Goal: Task Accomplishment & Management: Use online tool/utility

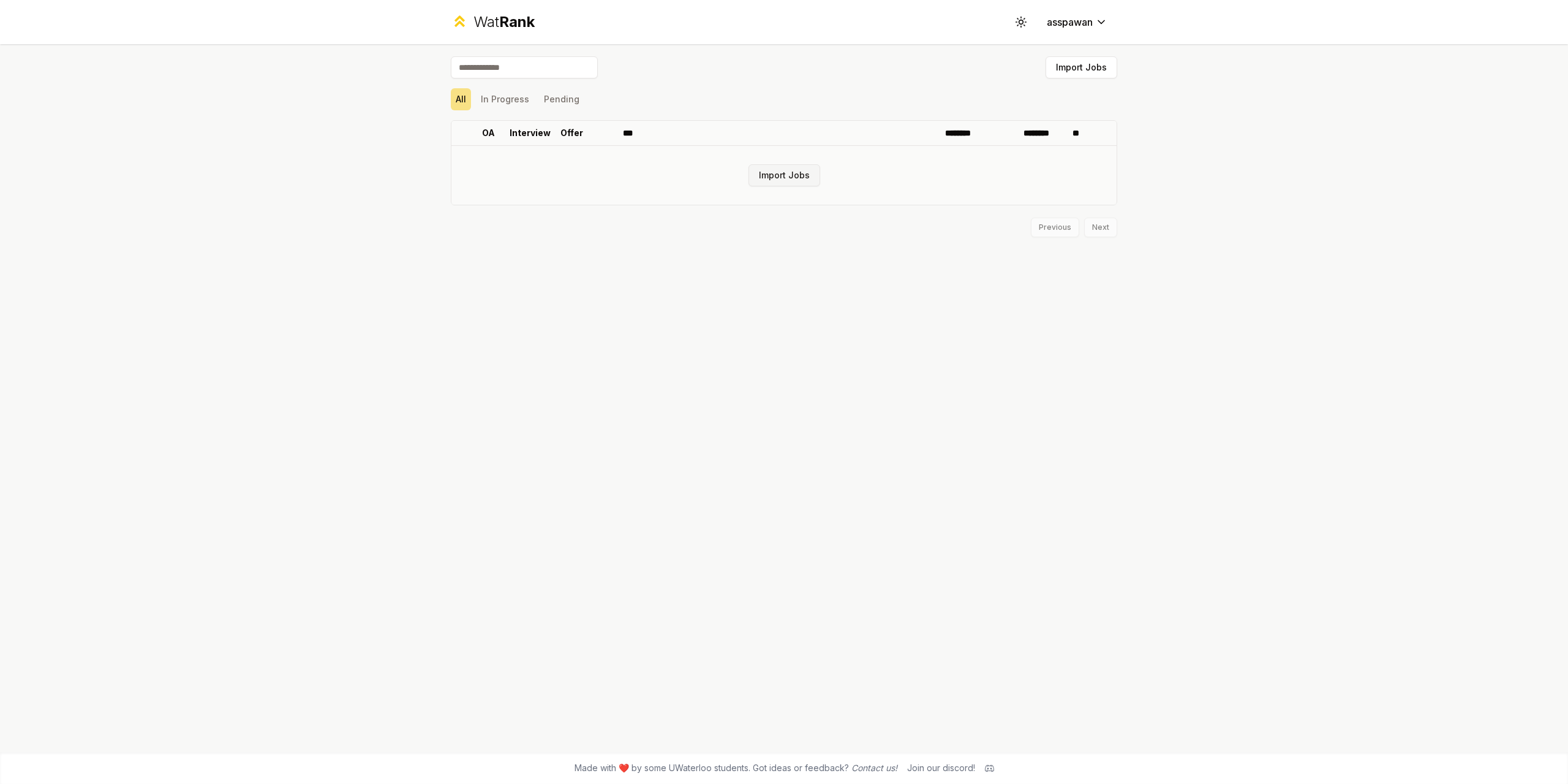
click at [804, 174] on button "Import Jobs" at bounding box center [784, 174] width 72 height 22
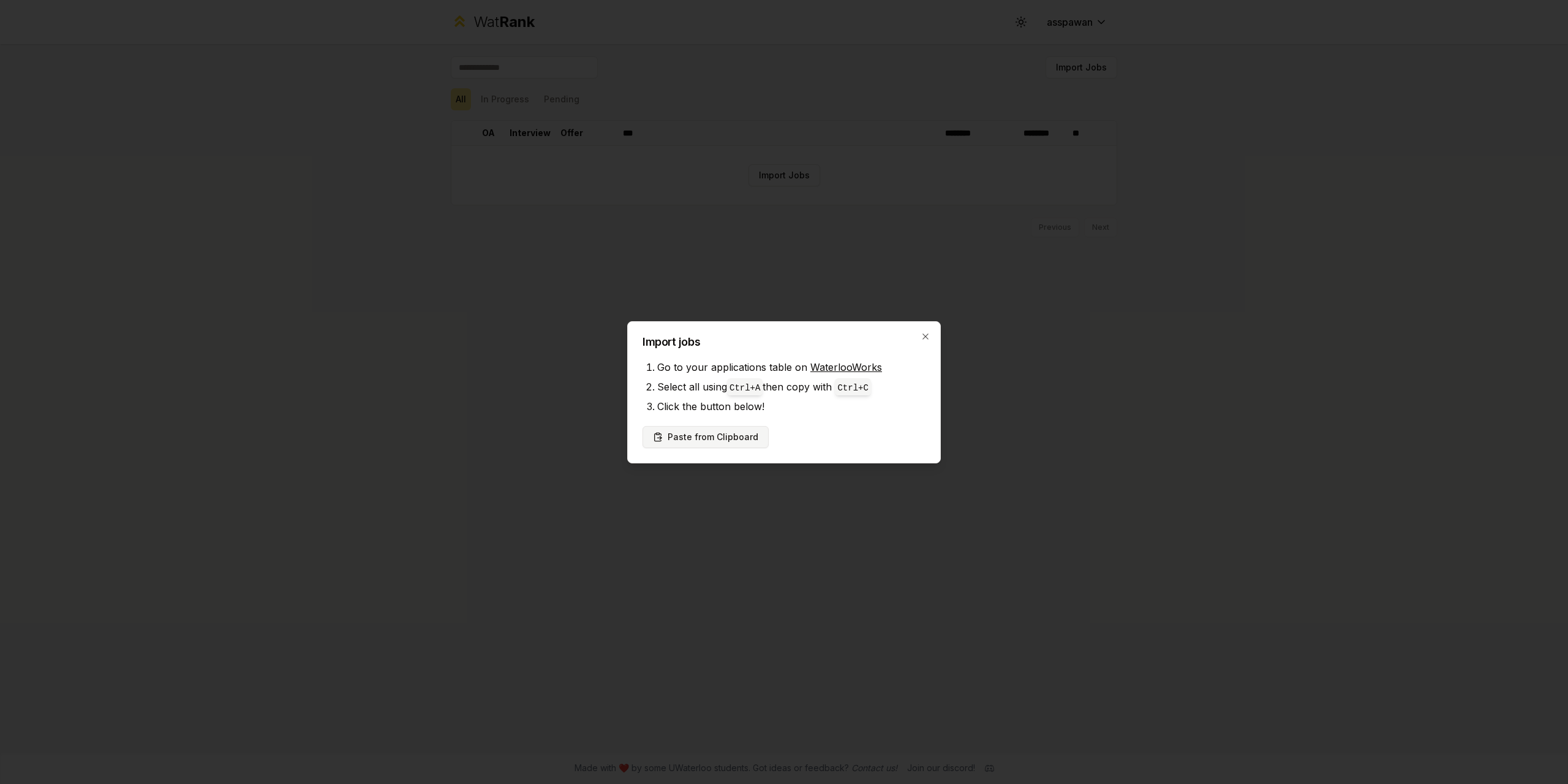
click at [723, 434] on button "Paste from Clipboard" at bounding box center [705, 437] width 126 height 22
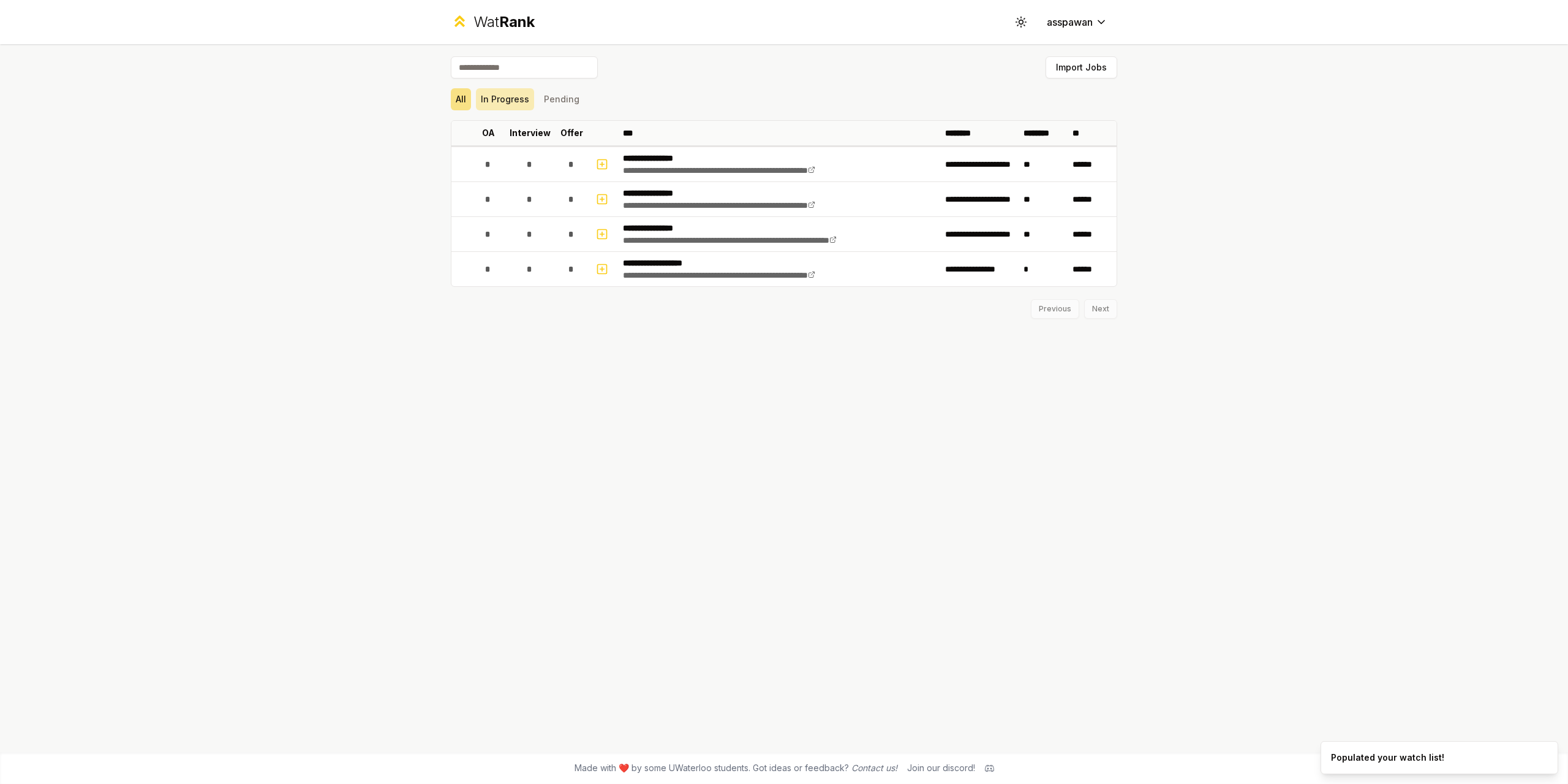
click at [498, 95] on button "In Progress" at bounding box center [504, 99] width 58 height 22
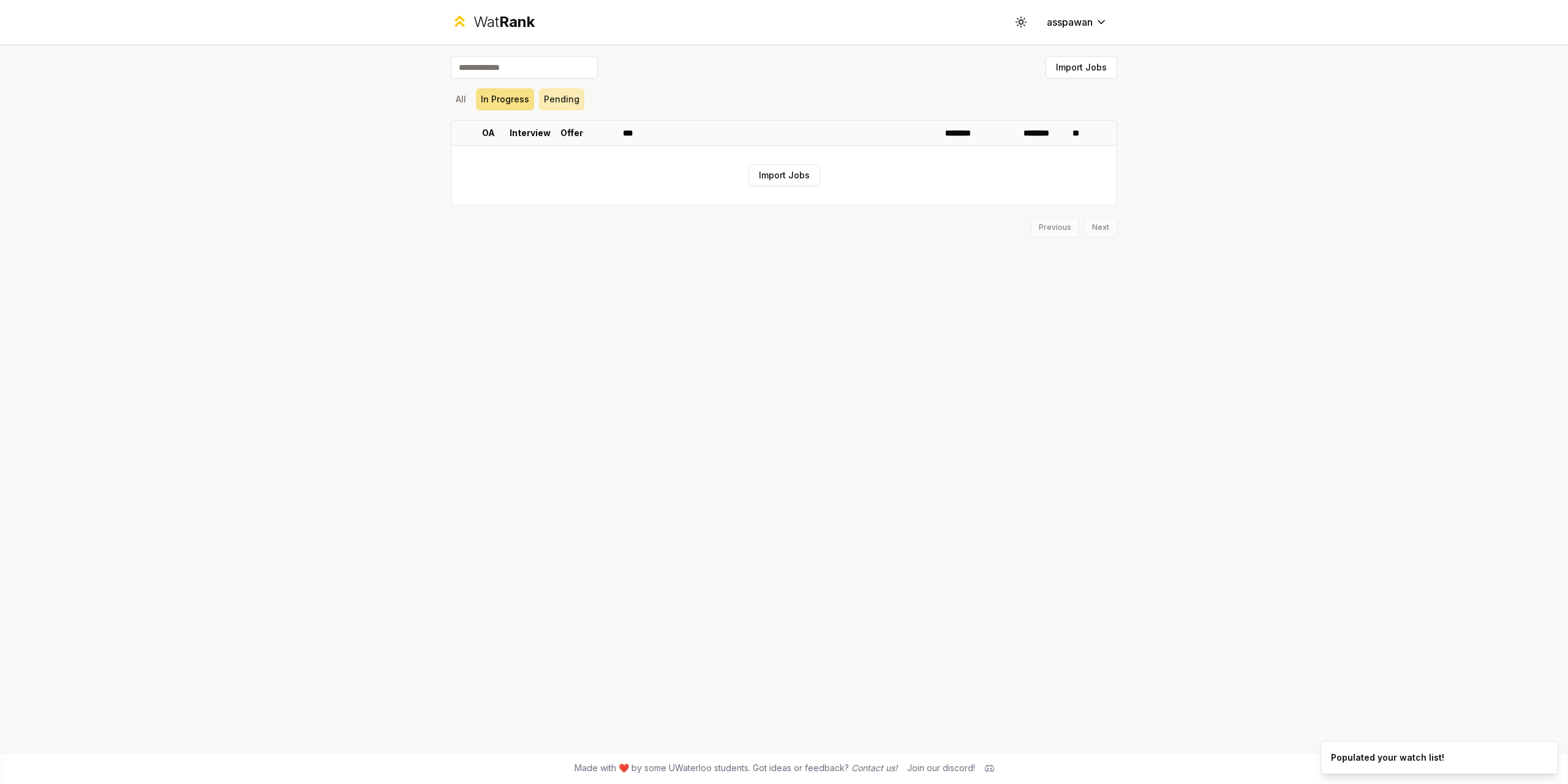
click at [579, 102] on button "Pending" at bounding box center [562, 99] width 46 height 22
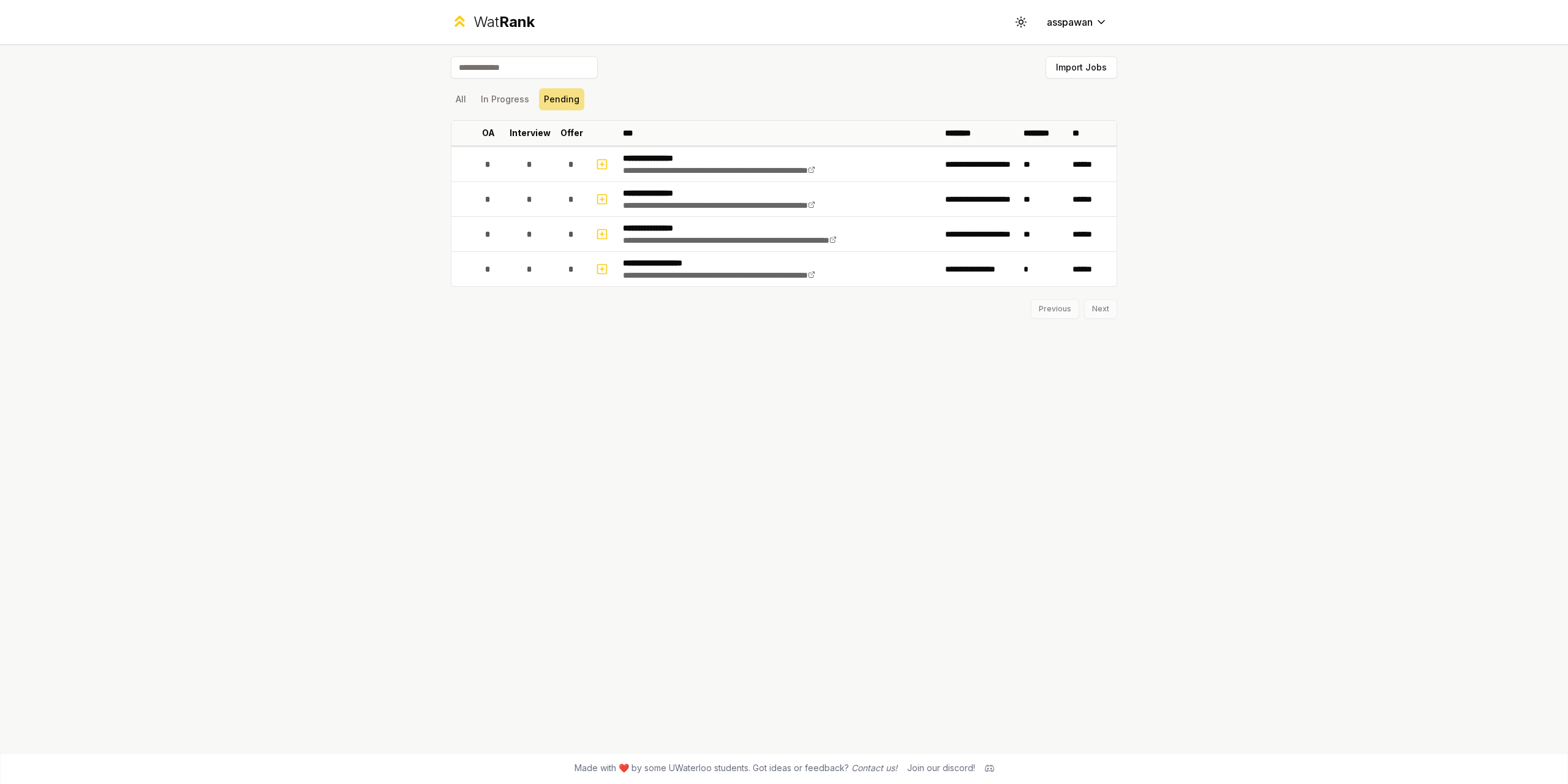
click at [447, 95] on div "**********" at bounding box center [784, 398] width 705 height 707
click at [463, 98] on button "All" at bounding box center [460, 99] width 20 height 22
click at [555, 95] on button "Pending" at bounding box center [562, 99] width 46 height 22
click at [512, 95] on button "In Progress" at bounding box center [504, 99] width 58 height 22
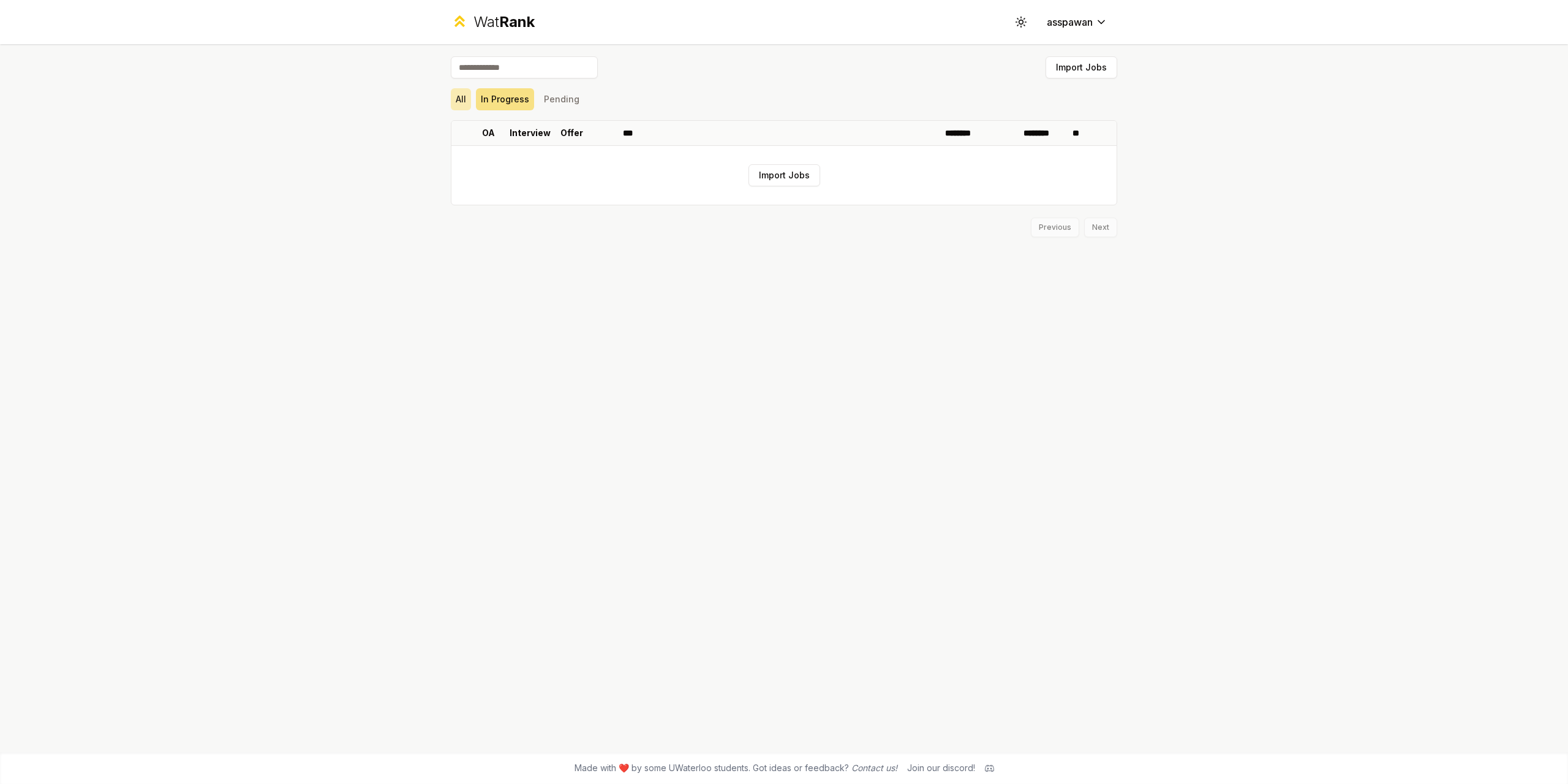
click at [451, 95] on button "All" at bounding box center [460, 99] width 20 height 22
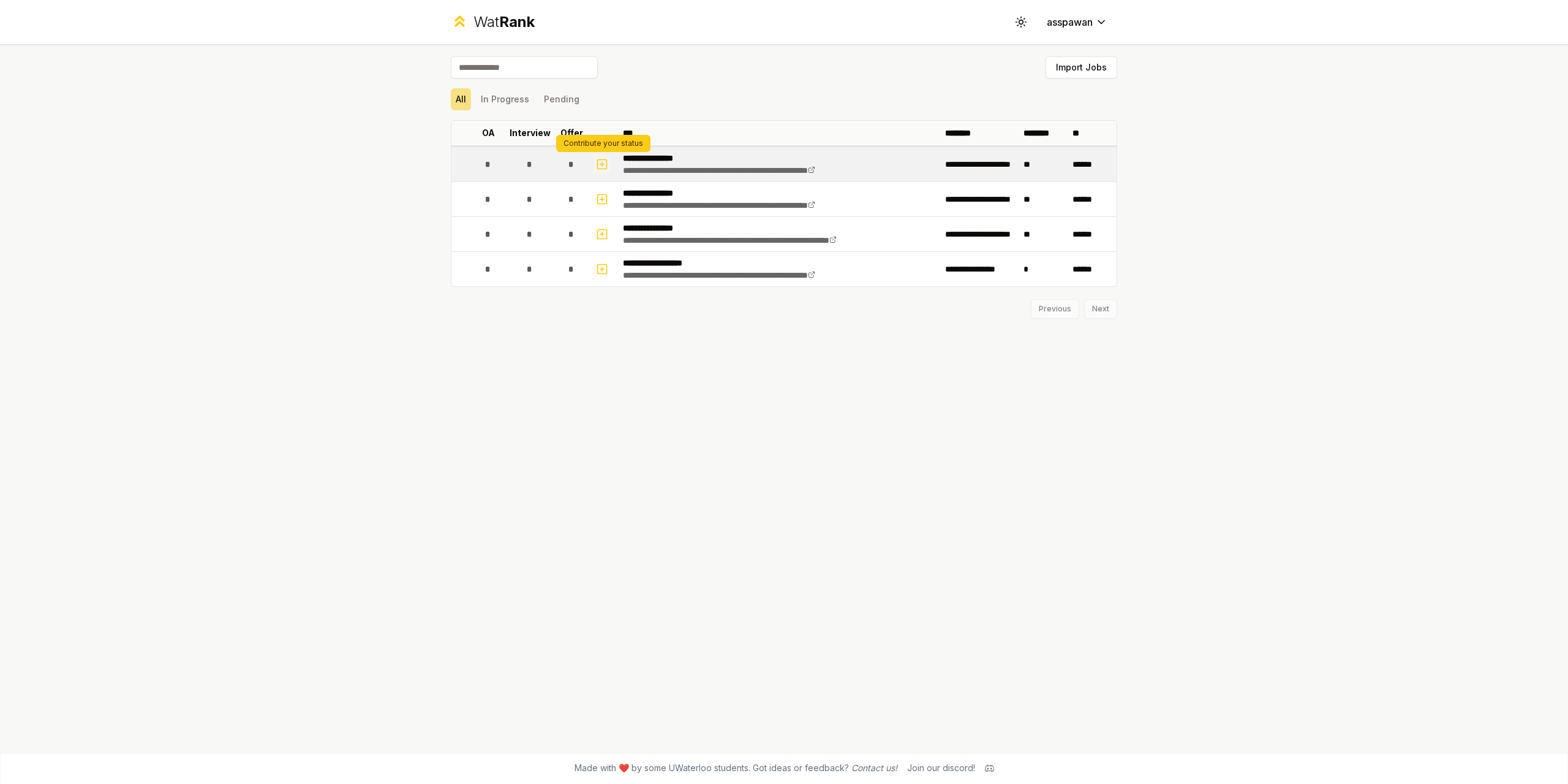
click at [601, 161] on icon "button" at bounding box center [602, 164] width 12 height 15
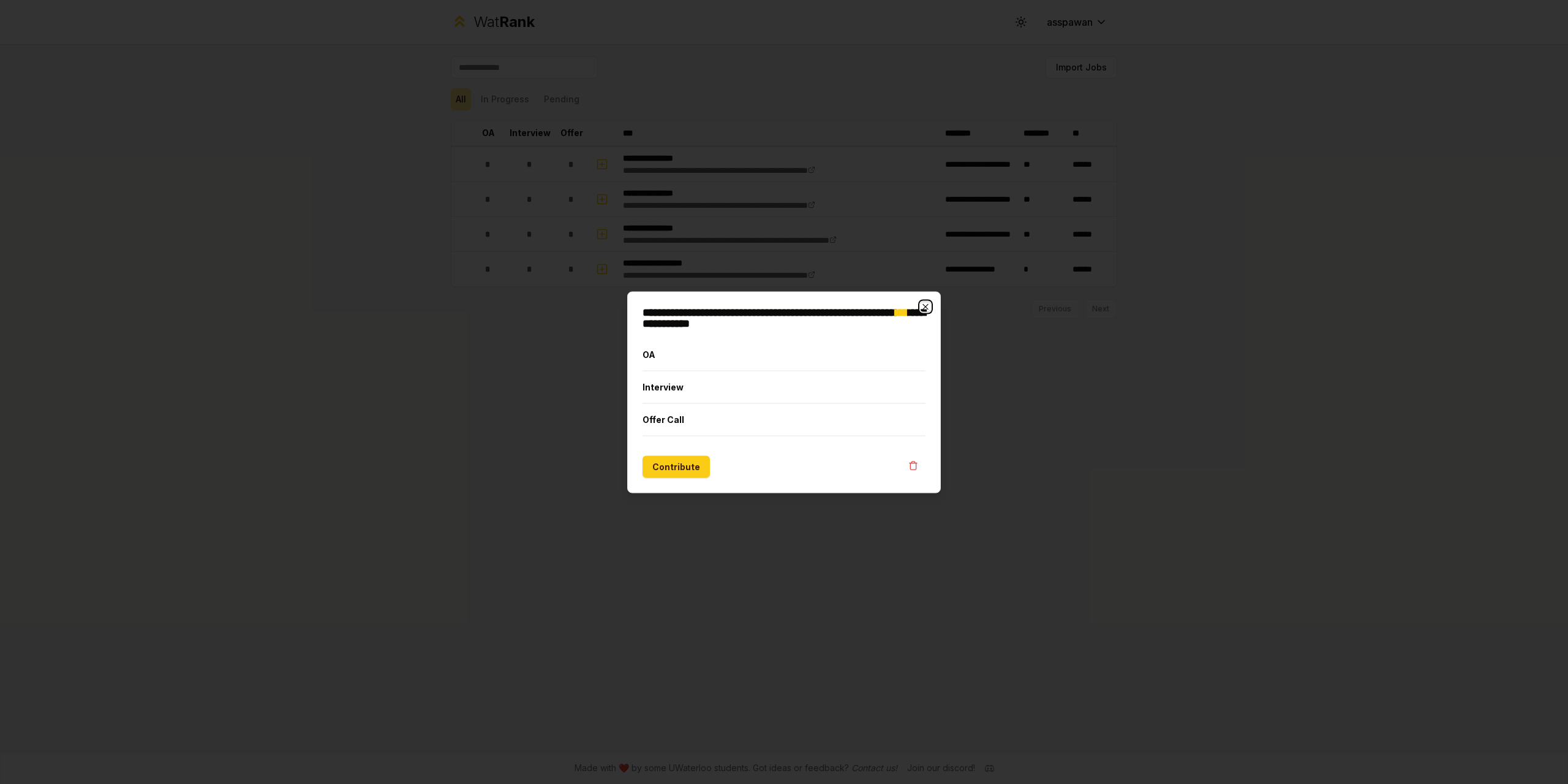
click at [922, 302] on icon "button" at bounding box center [925, 306] width 10 height 10
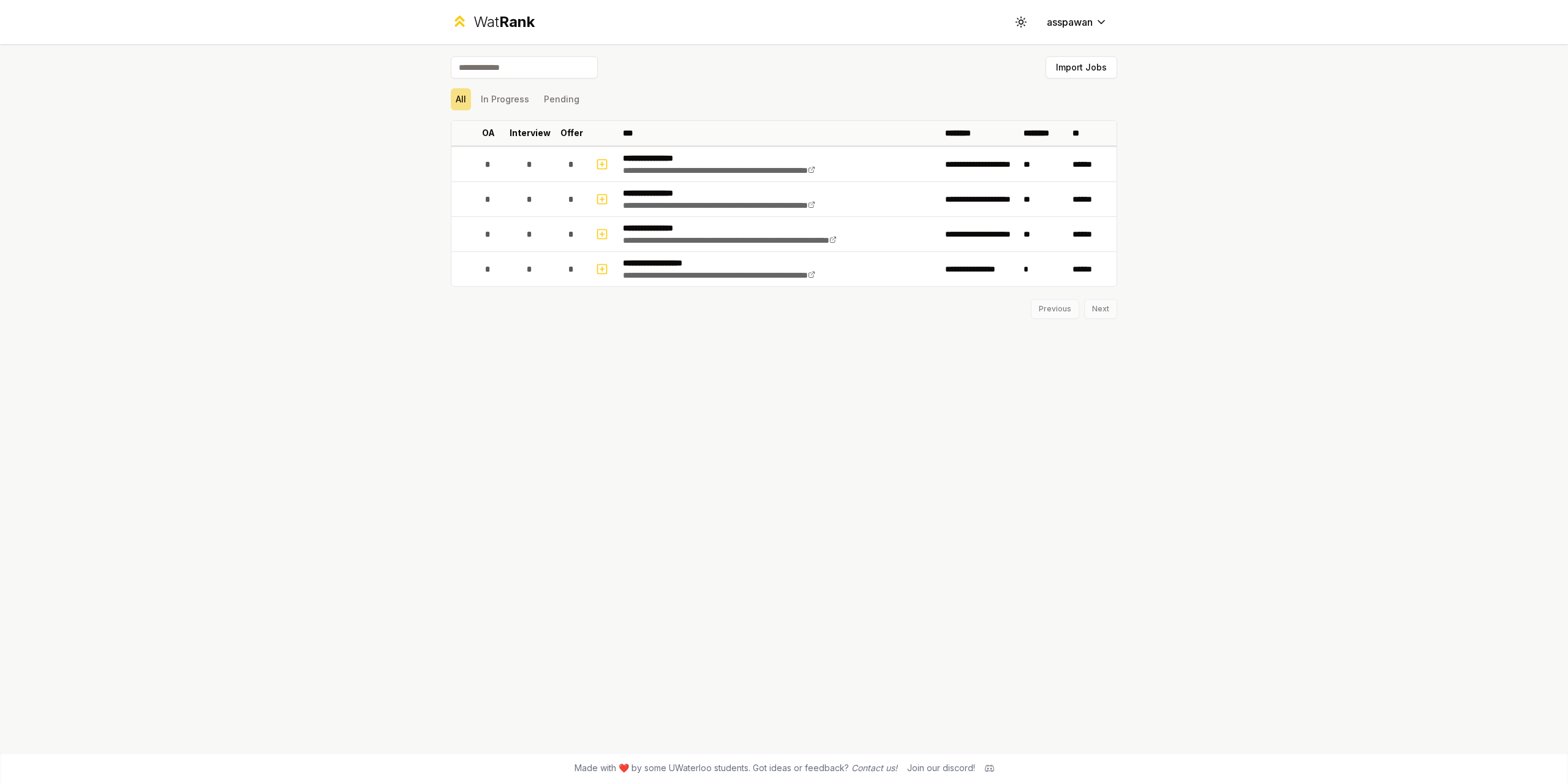
click at [494, 26] on div "Wat Rank" at bounding box center [503, 22] width 61 height 20
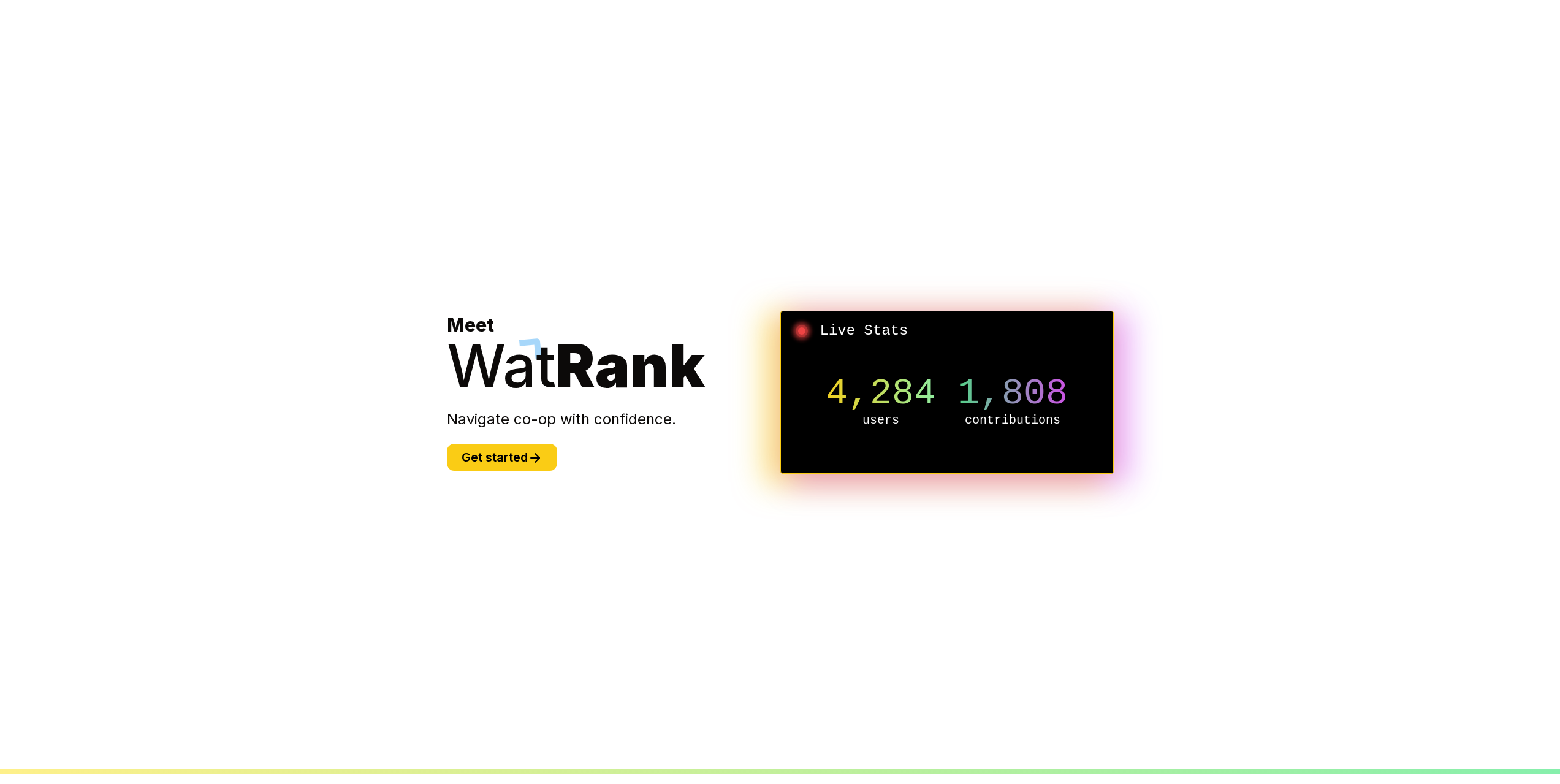
click at [493, 434] on div "Meet Wat Rank Navigate co-op with confidence. Get started" at bounding box center [613, 392] width 334 height 156
click at [511, 460] on button "Get started" at bounding box center [502, 456] width 110 height 27
